Goal: Check status: Check status

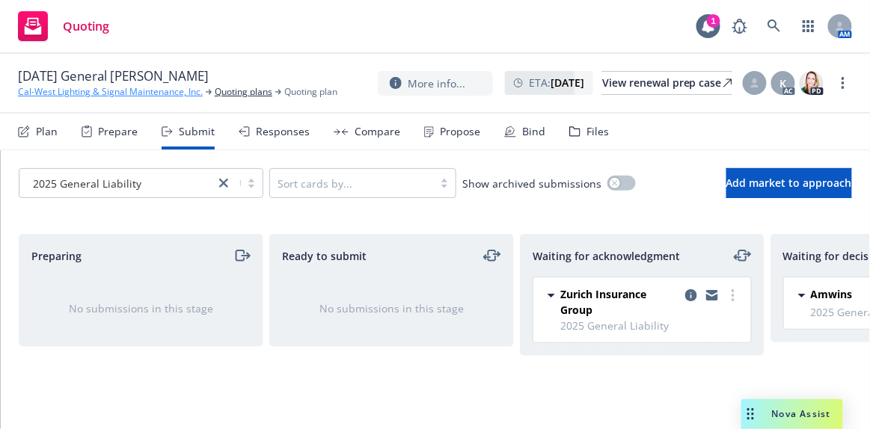
click at [42, 92] on link "Cal-West Lighting & Signal Maintenance, Inc." at bounding box center [110, 91] width 185 height 13
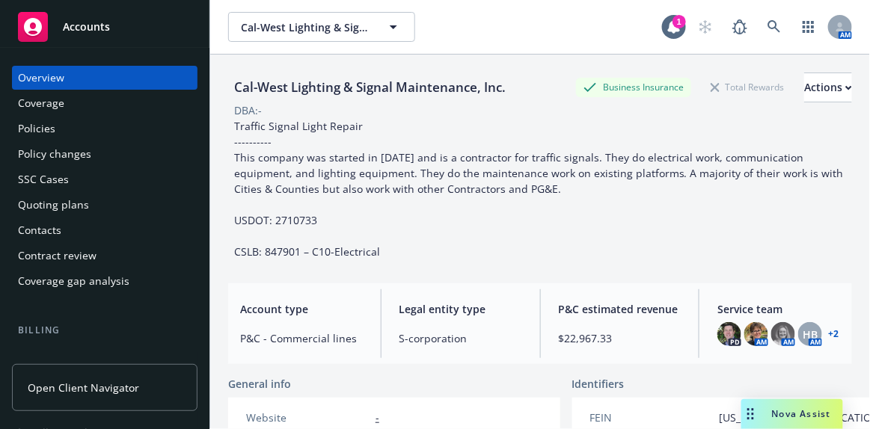
click at [64, 31] on span "Accounts" at bounding box center [86, 27] width 47 height 12
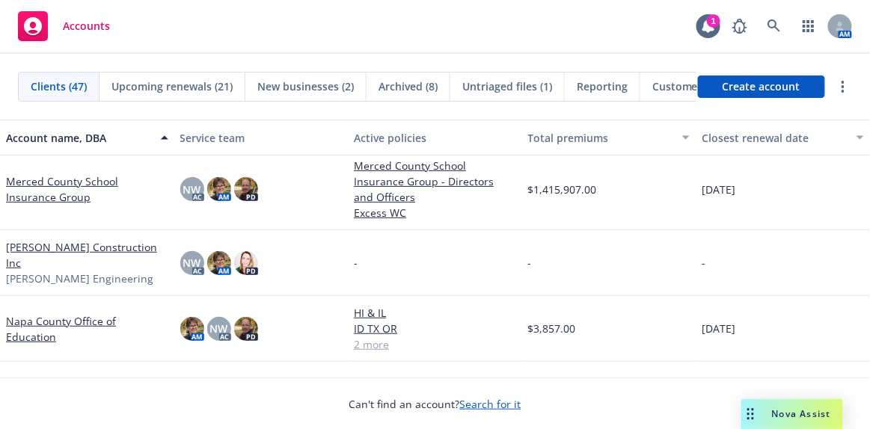
scroll to position [1495, 0]
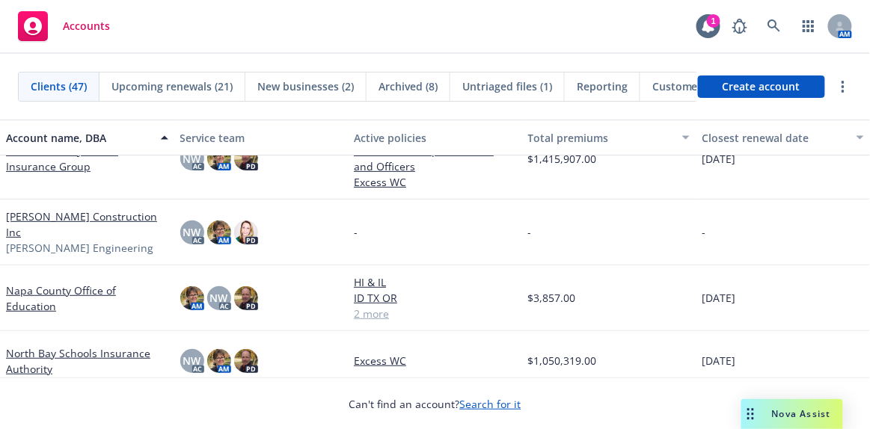
click at [111, 283] on link "Napa County Office of Education" at bounding box center [87, 298] width 162 height 31
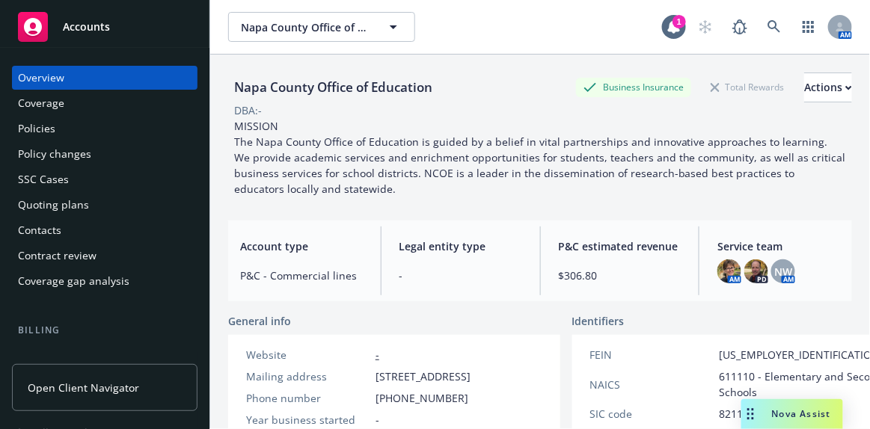
click at [44, 133] on div "Policies" at bounding box center [36, 129] width 37 height 24
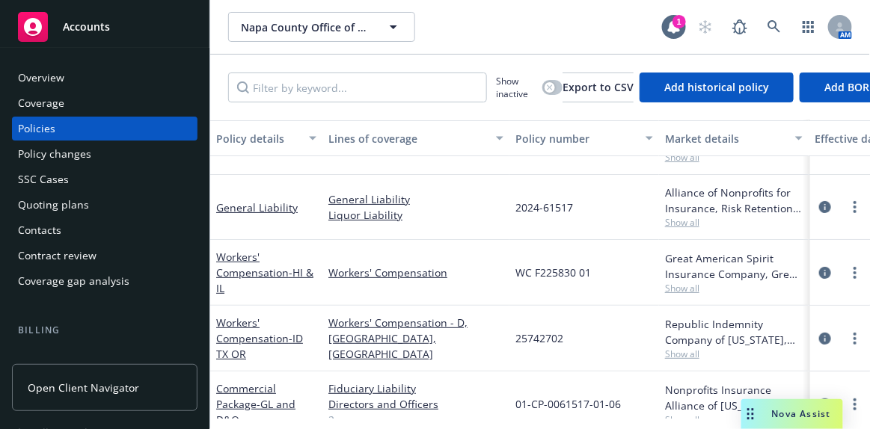
scroll to position [67, 0]
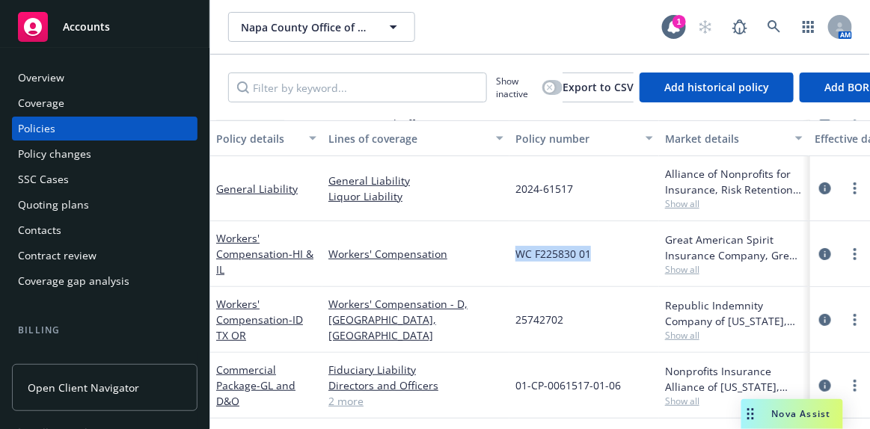
drag, startPoint x: 513, startPoint y: 255, endPoint x: 593, endPoint y: 252, distance: 80.1
click at [593, 252] on div "WC F225830 01" at bounding box center [584, 254] width 150 height 66
copy span "WC F225830 01"
click at [114, 31] on div "Accounts" at bounding box center [105, 27] width 174 height 30
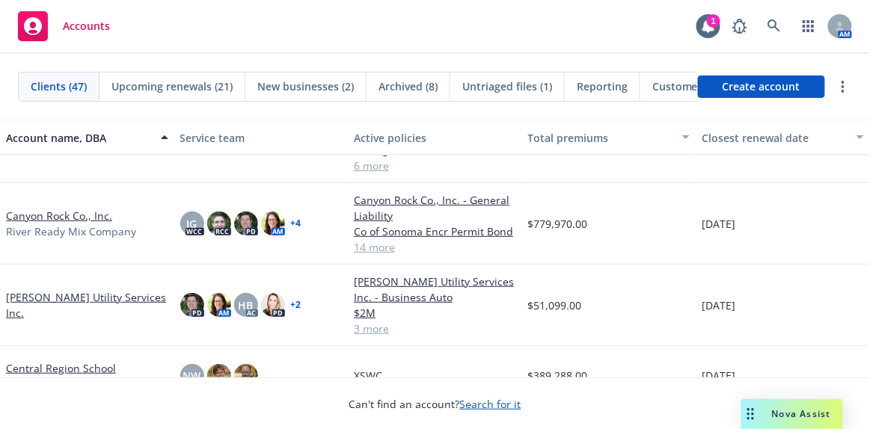
scroll to position [544, 0]
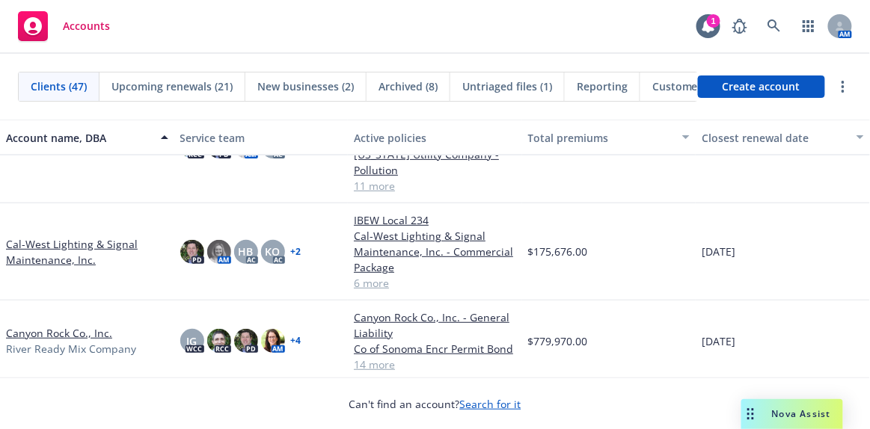
click at [73, 243] on link "Cal-West Lighting & Signal Maintenance, Inc." at bounding box center [87, 251] width 162 height 31
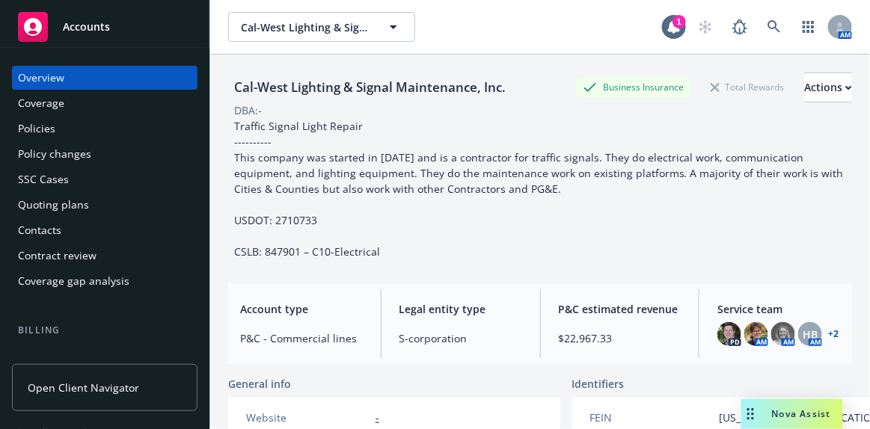
click at [63, 204] on div "Quoting plans" at bounding box center [53, 205] width 71 height 24
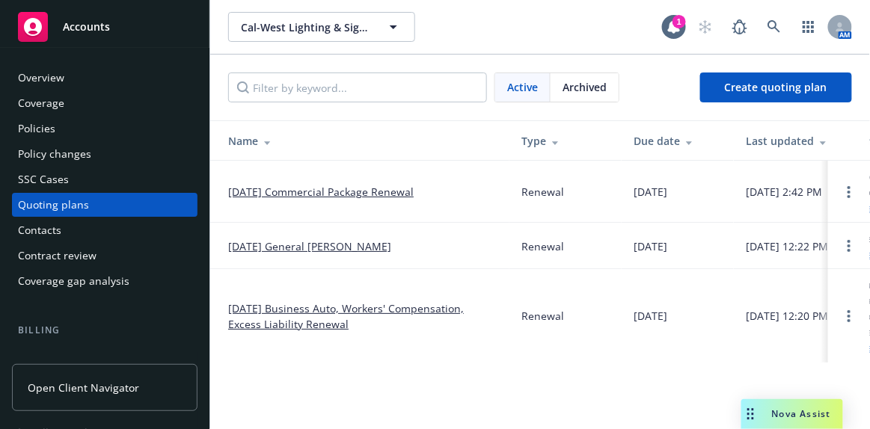
click at [353, 248] on link "[DATE] General [PERSON_NAME]" at bounding box center [309, 247] width 163 height 16
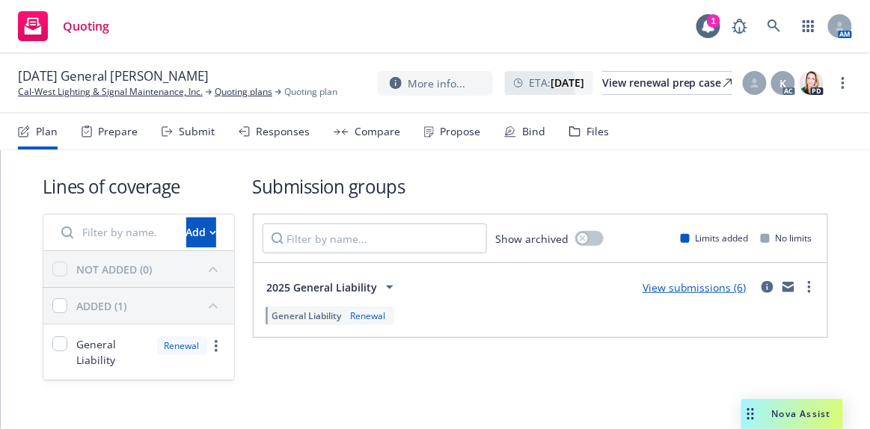
click at [676, 287] on link "View submissions (6)" at bounding box center [695, 288] width 104 height 14
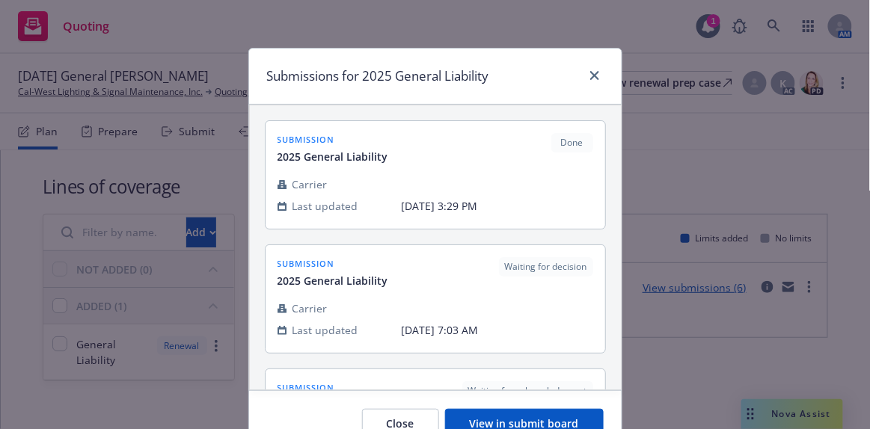
scroll to position [203, 0]
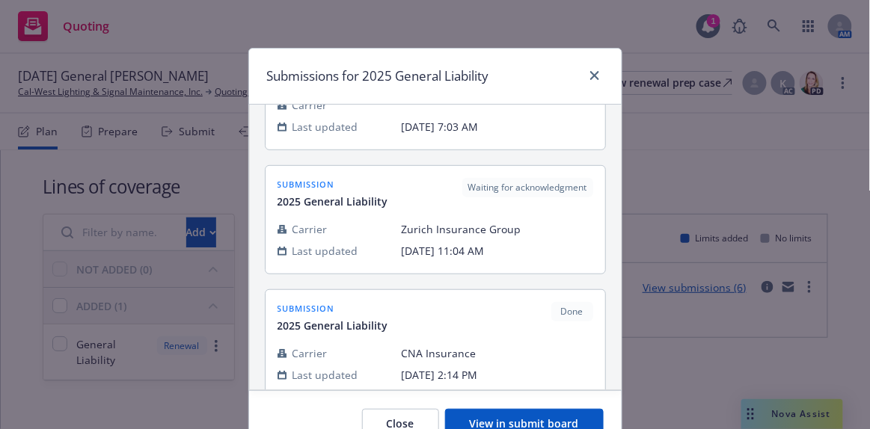
click at [515, 426] on button "View in submit board" at bounding box center [524, 424] width 159 height 30
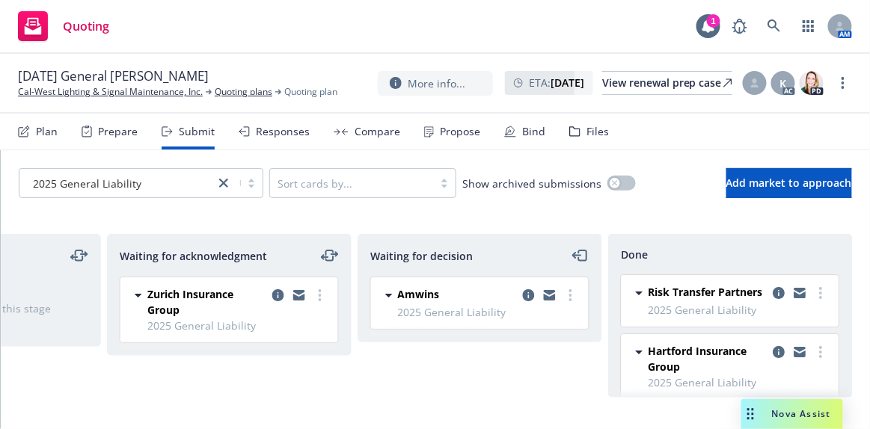
scroll to position [135, 0]
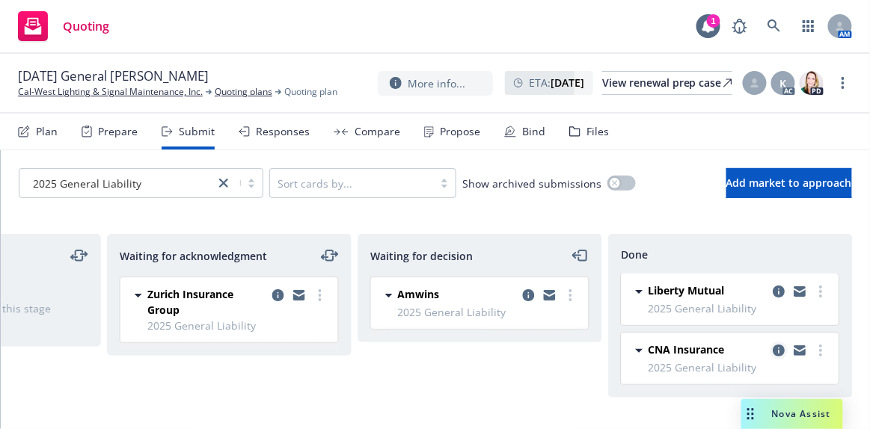
click at [773, 357] on icon "copy logging email" at bounding box center [779, 351] width 12 height 12
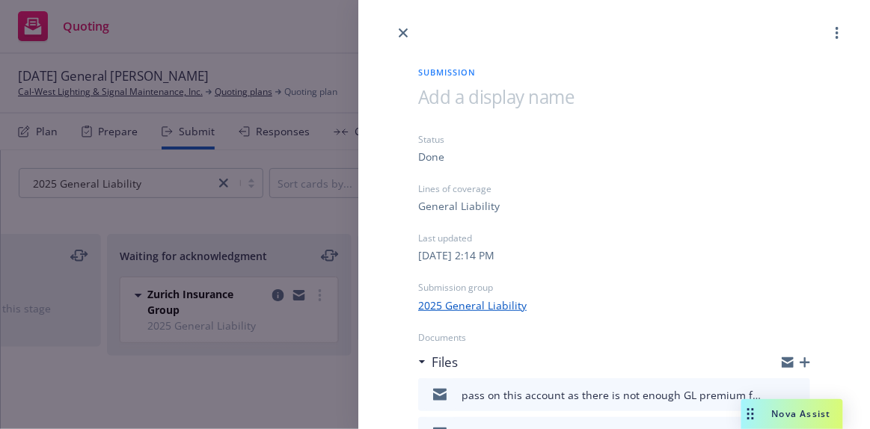
scroll to position [203, 0]
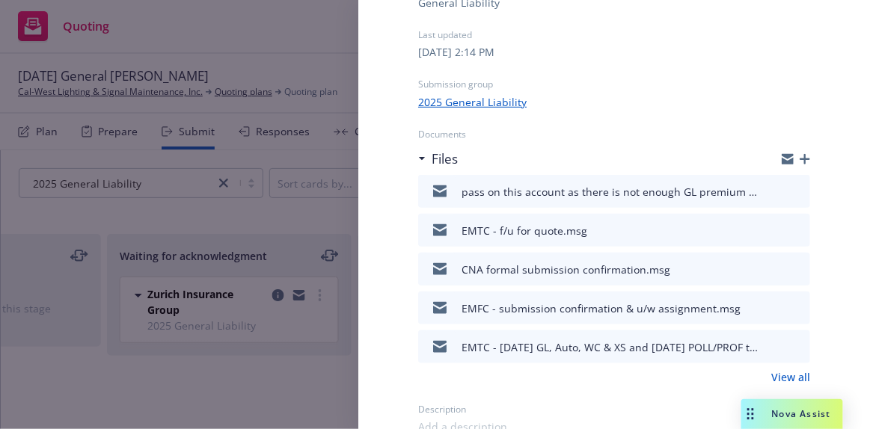
click at [789, 192] on icon "preview file" at bounding box center [795, 191] width 13 height 10
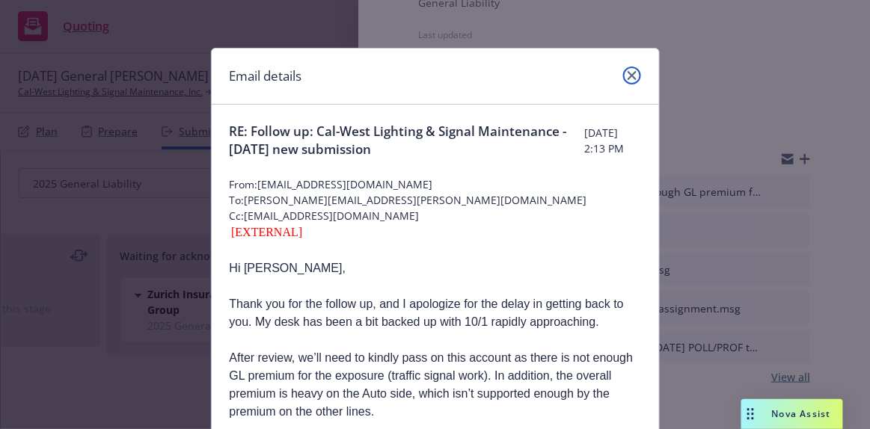
click at [629, 75] on icon "close" at bounding box center [632, 75] width 9 height 9
